Goal: Transaction & Acquisition: Obtain resource

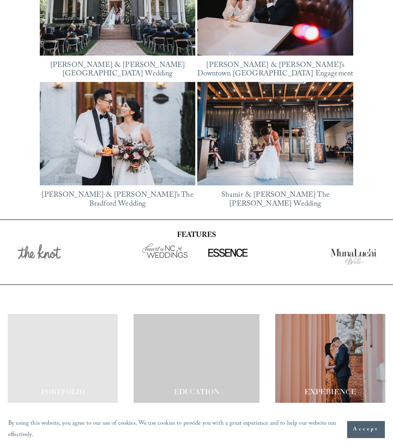
scroll to position [1456, 0]
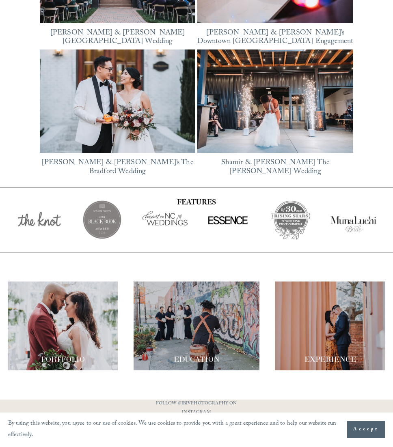
click at [366, 430] on span "Accept" at bounding box center [366, 429] width 26 height 8
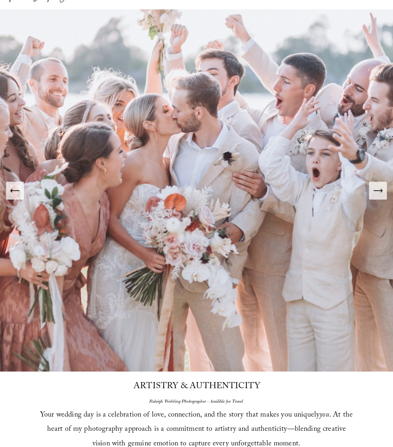
scroll to position [0, 0]
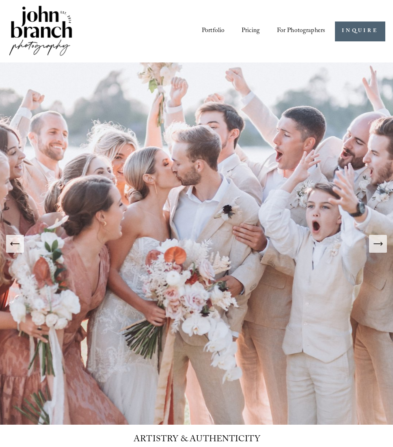
click at [0, 0] on span "Presets" at bounding box center [0, 0] width 0 height 0
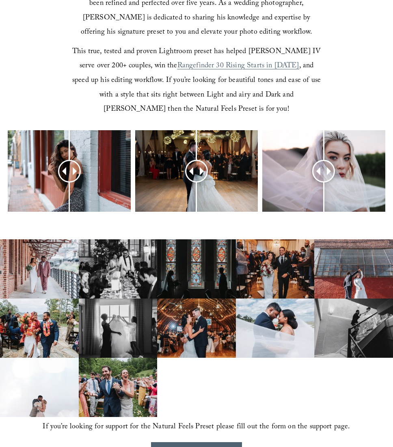
scroll to position [331, 0]
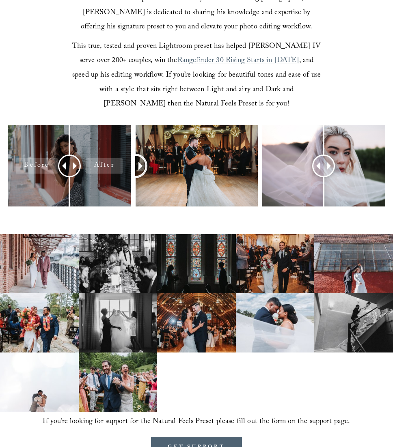
drag, startPoint x: 196, startPoint y: 166, endPoint x: 125, endPoint y: 161, distance: 71.1
click at [125, 161] on div at bounding box center [196, 179] width 393 height 109
drag, startPoint x: 51, startPoint y: 163, endPoint x: 44, endPoint y: 161, distance: 6.8
click at [40, 162] on div at bounding box center [69, 166] width 122 height 82
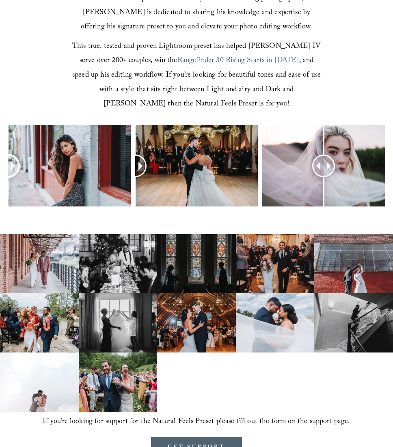
drag, startPoint x: 71, startPoint y: 162, endPoint x: -41, endPoint y: 145, distance: 112.8
click at [0, 145] on html "0 Skip to Content" at bounding box center [196, 258] width 393 height 1179
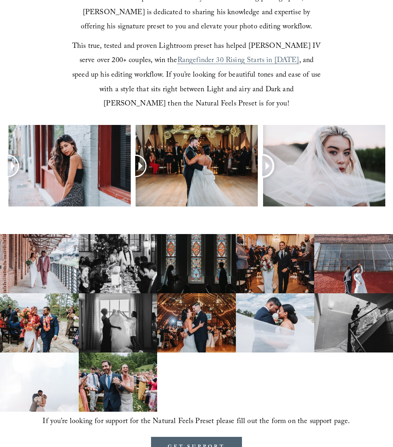
drag, startPoint x: 322, startPoint y: 168, endPoint x: 203, endPoint y: 124, distance: 127.0
click at [203, 124] on article "Keep it NATURAL The Natural Feels Preset, developed by John Branch IV Photograp…" at bounding box center [196, 210] width 393 height 1083
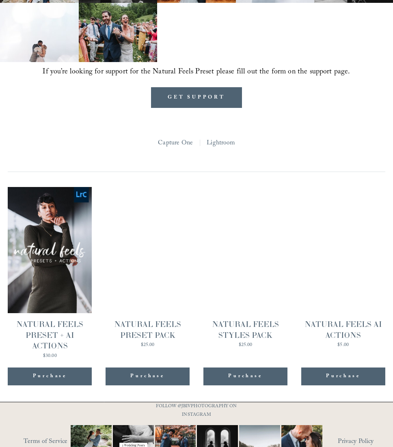
scroll to position [723, 0]
